Goal: Contribute content

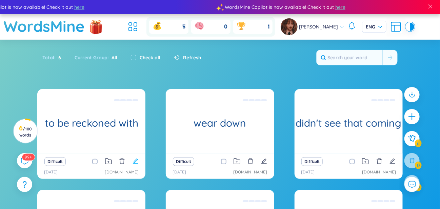
click at [134, 162] on icon "edit" at bounding box center [136, 161] width 6 height 6
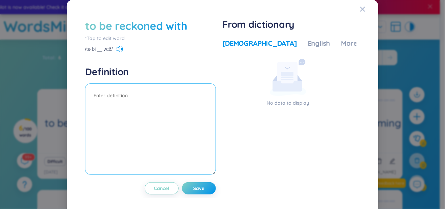
click at [127, 89] on textarea at bounding box center [150, 129] width 131 height 92
paste textarea "không thể bỏ qua, không thể đánh giá thấp"
type textarea "không thể bỏ qua, không thể đánh giá thấp , dang gom"
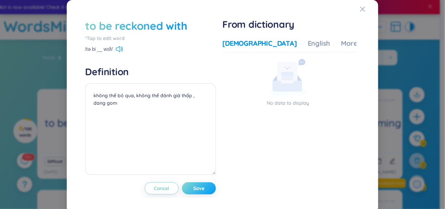
click at [194, 188] on span "Save" at bounding box center [198, 188] width 11 height 7
